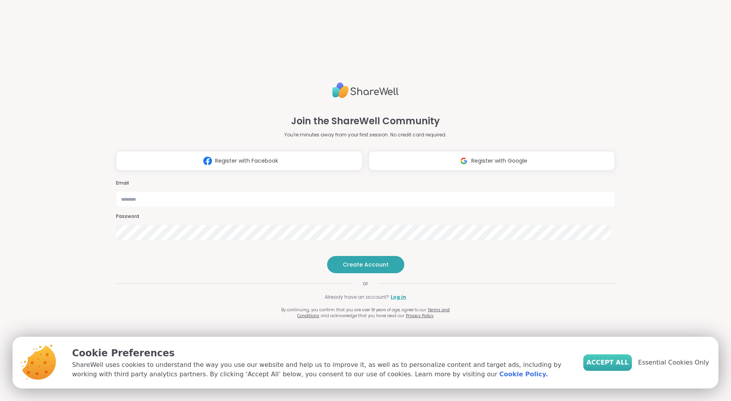
click at [612, 362] on span "Accept All" at bounding box center [607, 362] width 42 height 9
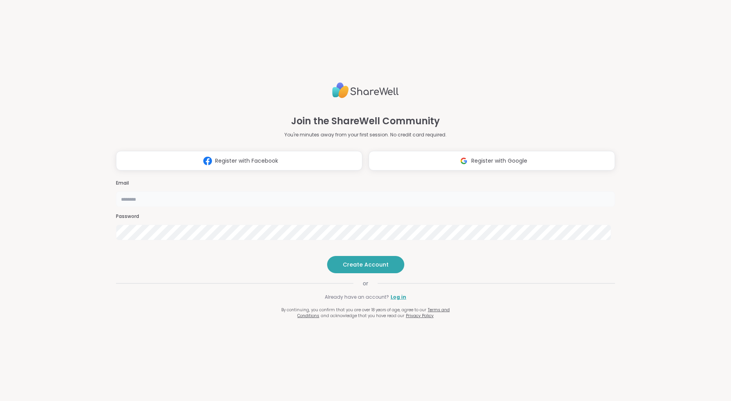
click at [323, 191] on input "email" at bounding box center [365, 199] width 499 height 16
type input "**********"
click at [360, 268] on span "Create Account" at bounding box center [366, 264] width 46 height 8
